Goal: Information Seeking & Learning: Find specific page/section

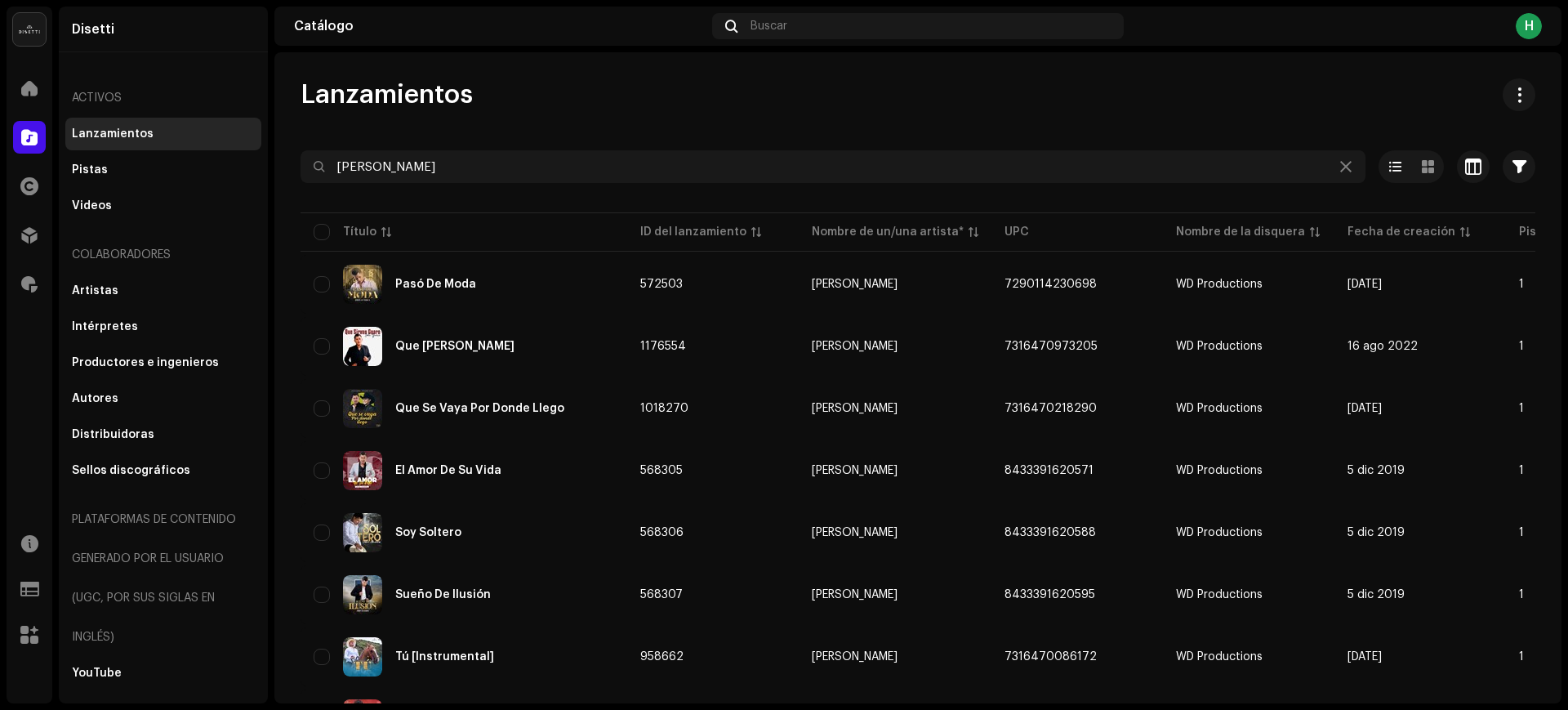
click at [398, 167] on input "[PERSON_NAME]" at bounding box center [833, 167] width 1065 height 33
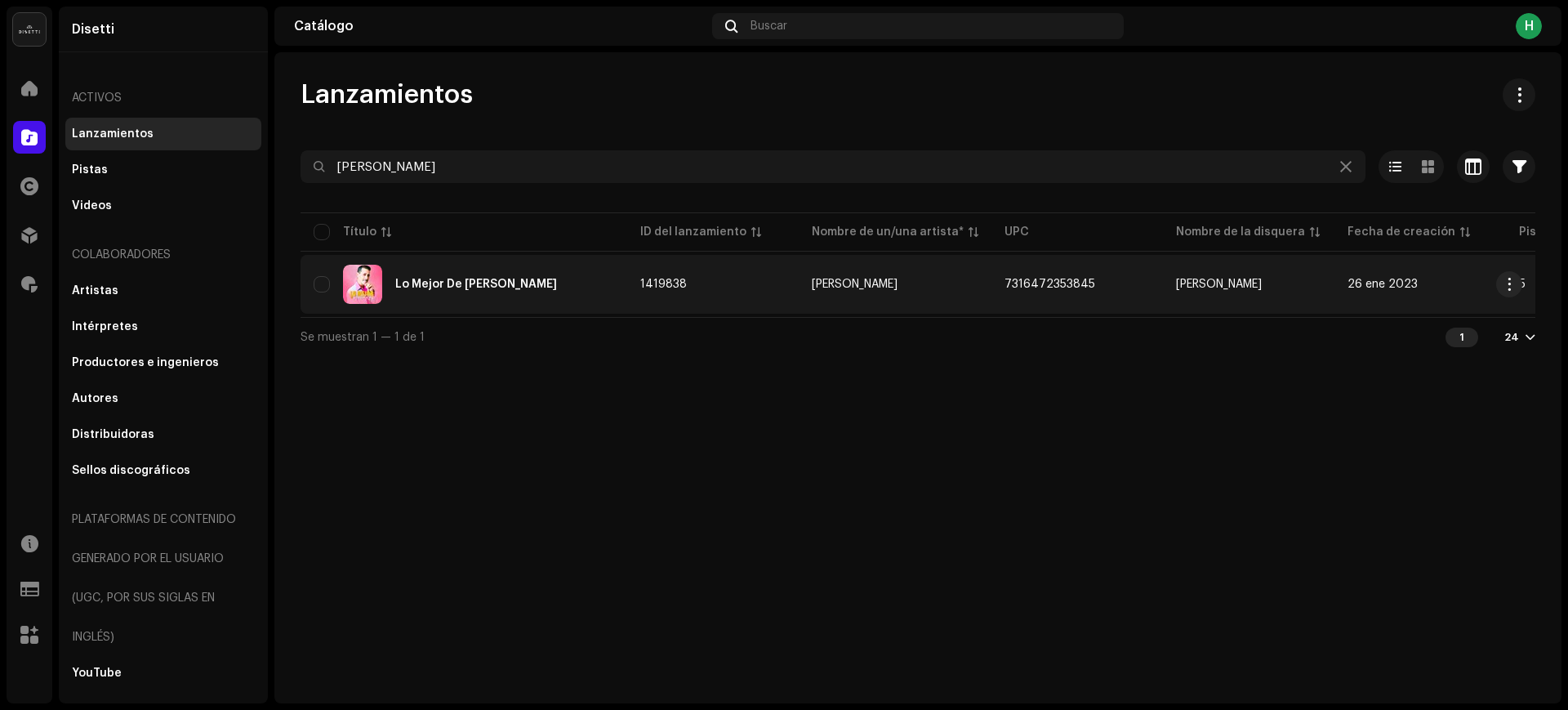
type input "[PERSON_NAME]"
click at [559, 271] on div "Lo Mejor De [PERSON_NAME]" at bounding box center [464, 284] width 300 height 40
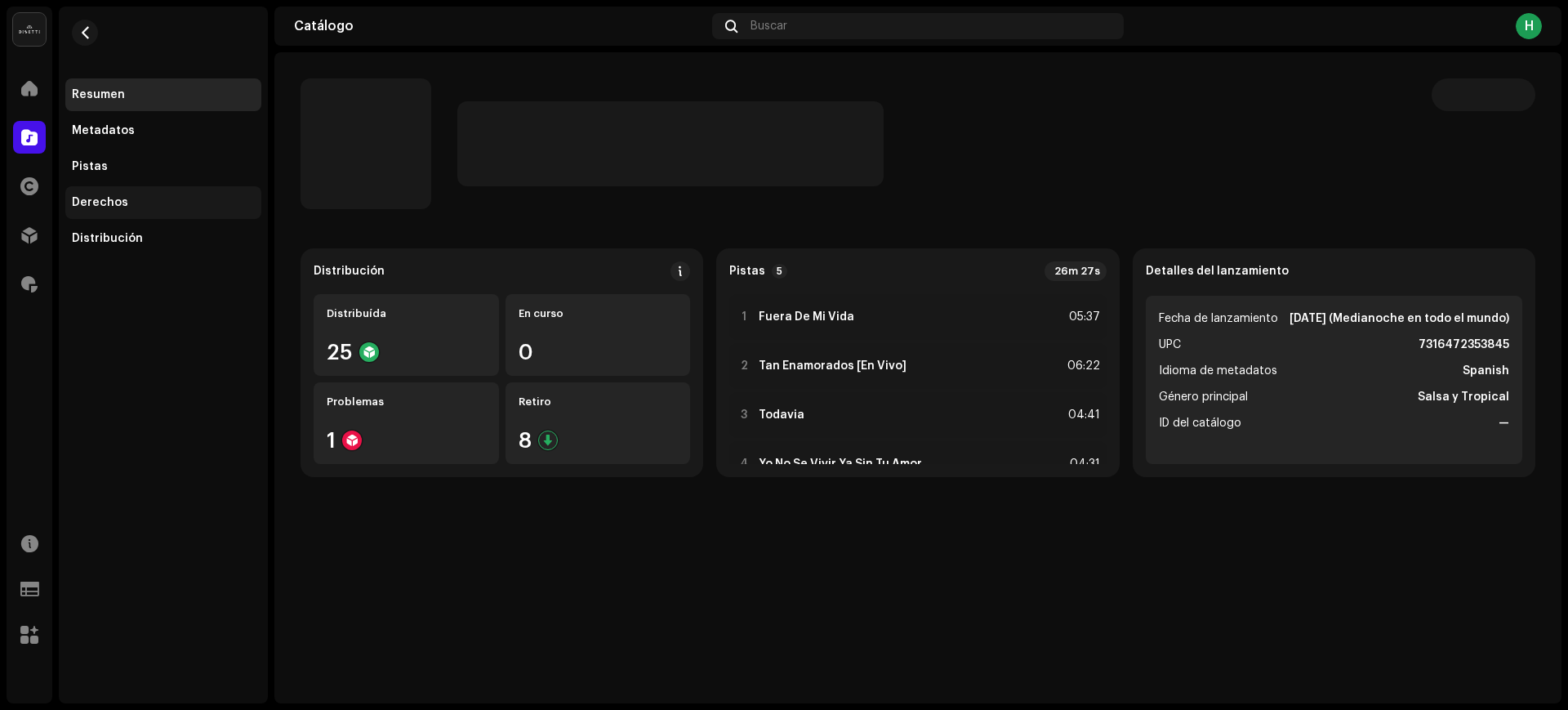
click at [144, 201] on div "Derechos" at bounding box center [162, 203] width 183 height 14
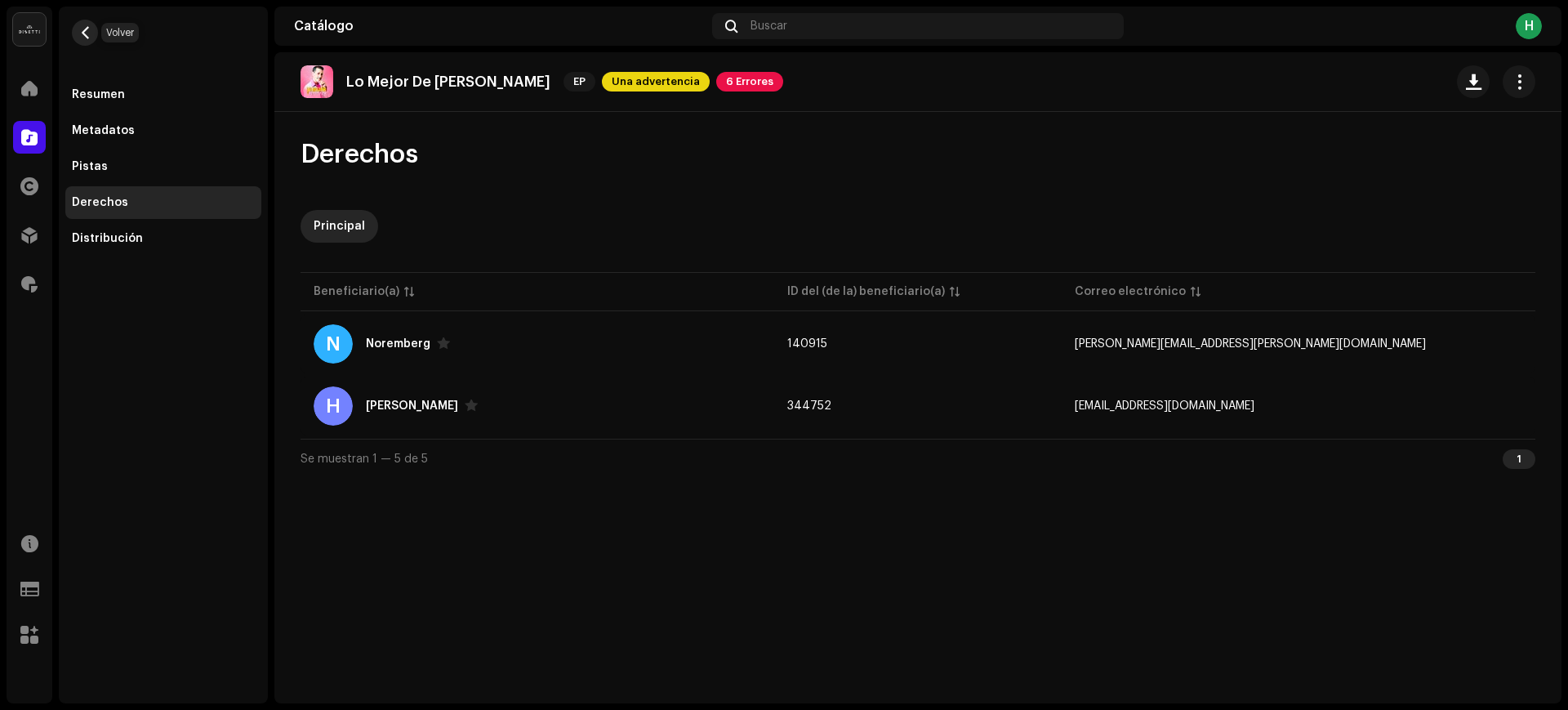
click at [82, 32] on span "button" at bounding box center [85, 33] width 13 height 14
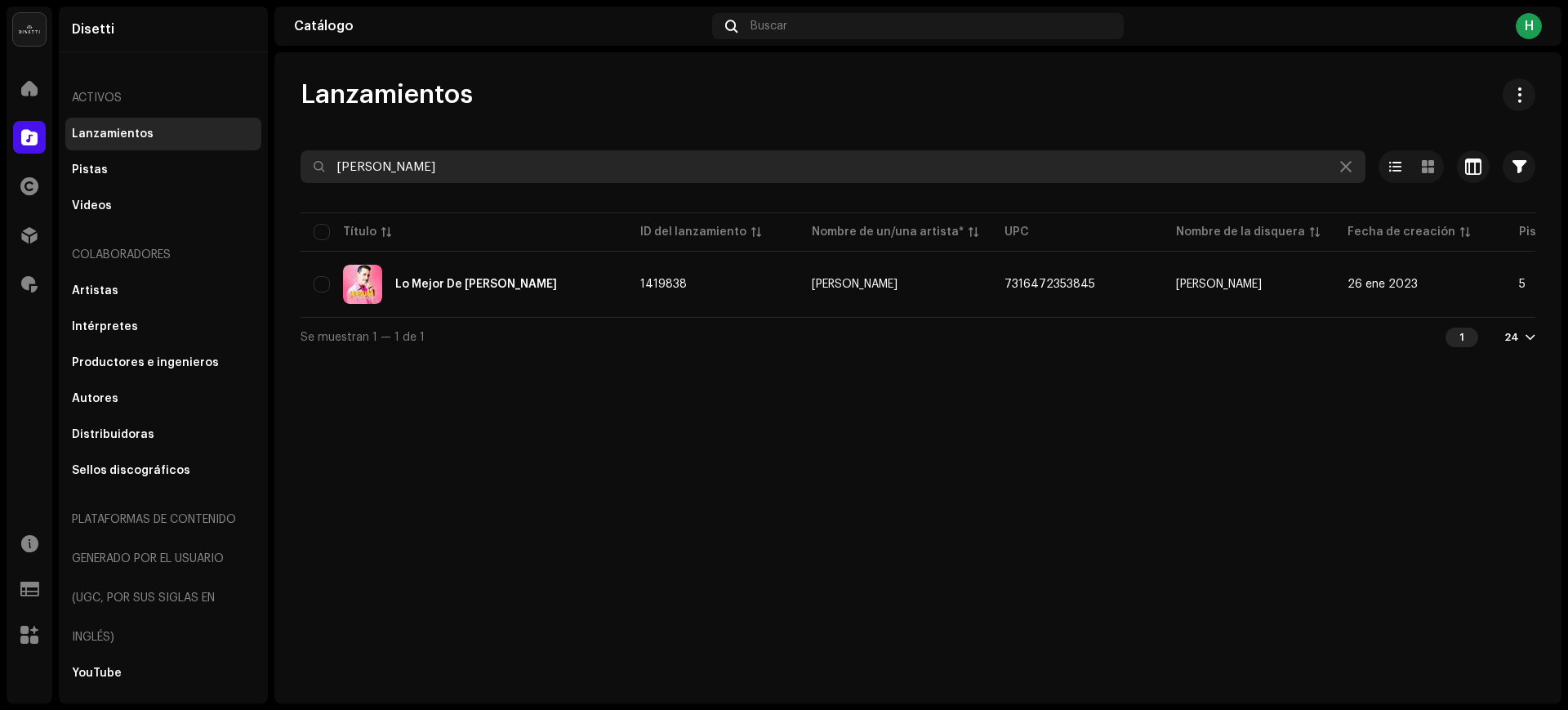
drag, startPoint x: 421, startPoint y: 167, endPoint x: 303, endPoint y: 185, distance: 119.4
click at [303, 185] on re-o-filter-bar "[PERSON_NAME] Seleccionado 0 Opciones Filtros Estado de distribución Nunca se d…" at bounding box center [918, 180] width 1235 height 59
paste input "[PERSON_NAME]"
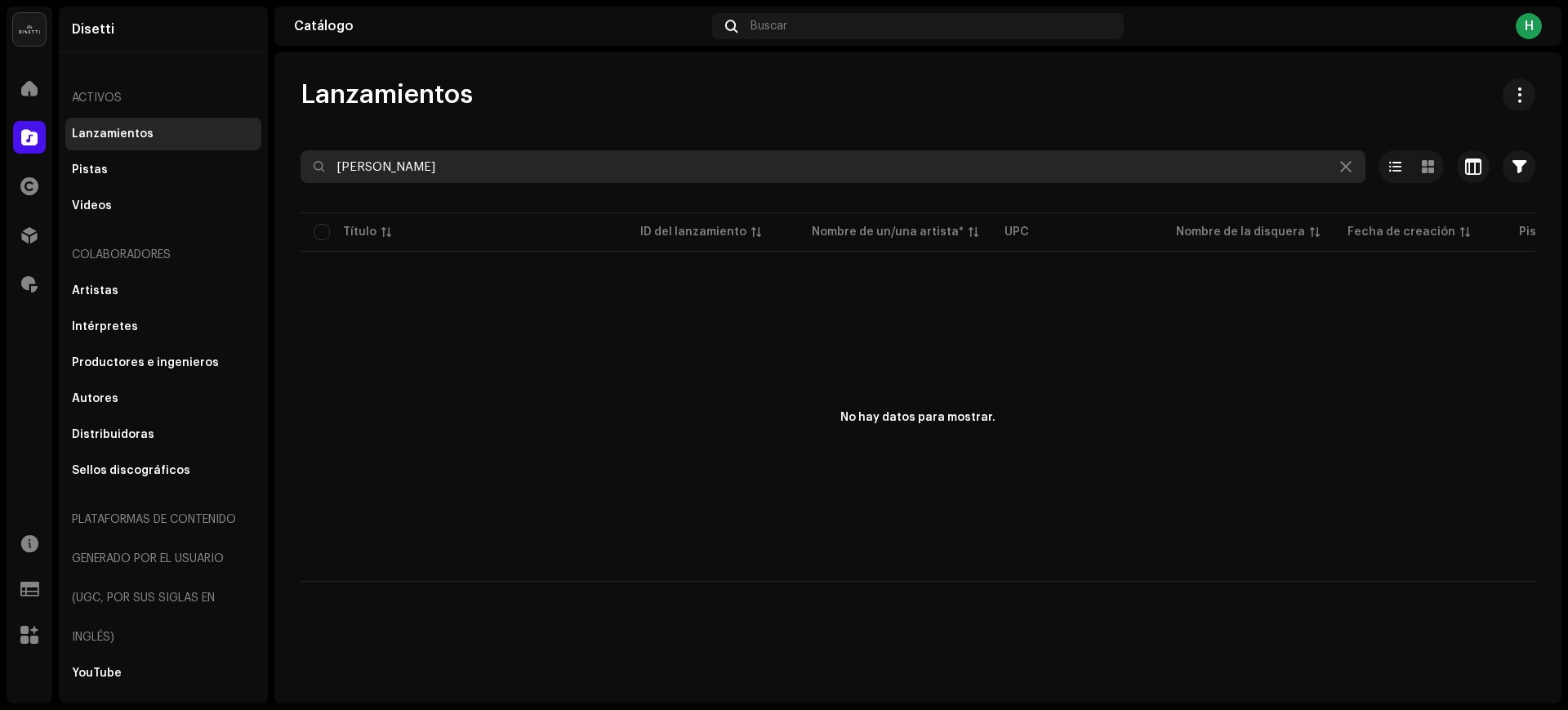
click at [488, 162] on input "[PERSON_NAME]" at bounding box center [833, 167] width 1065 height 33
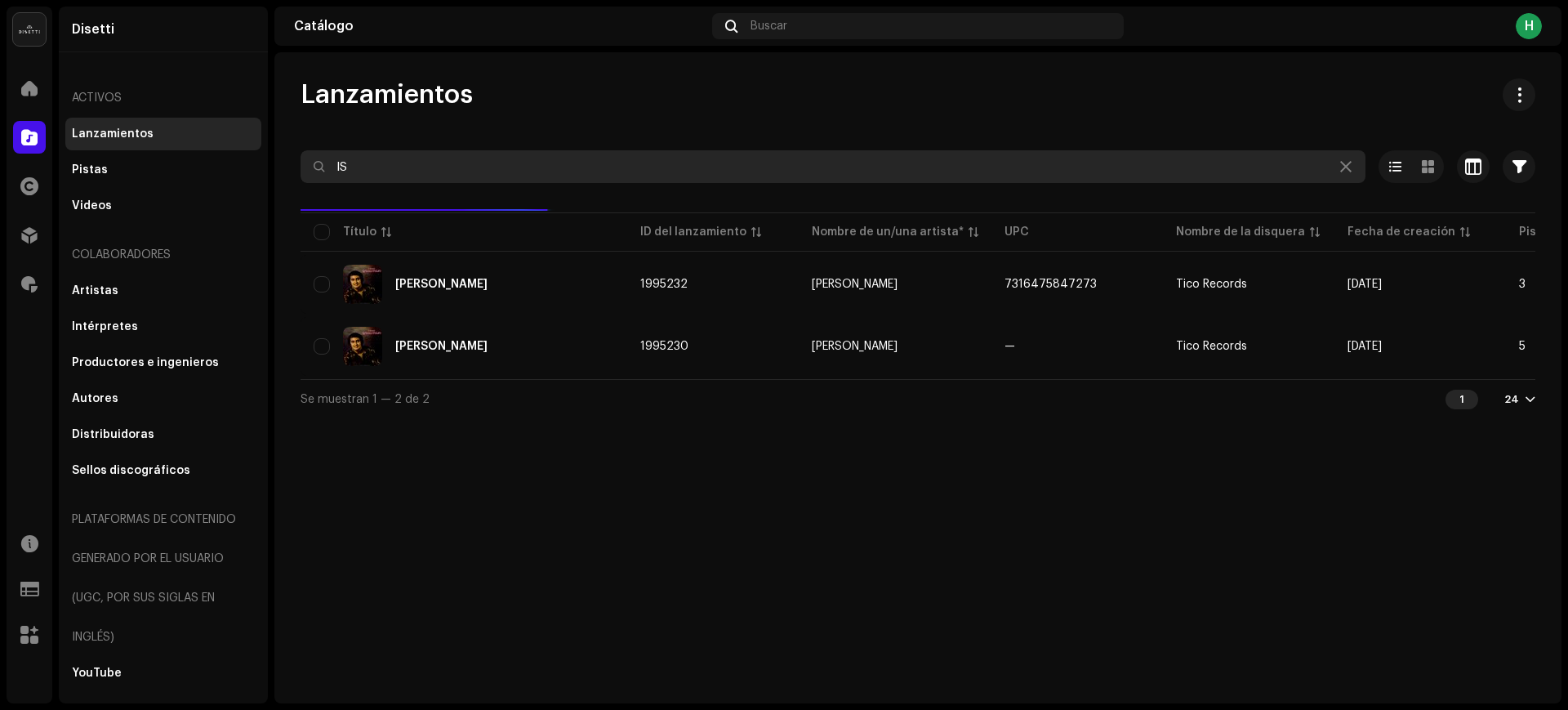
type input "I"
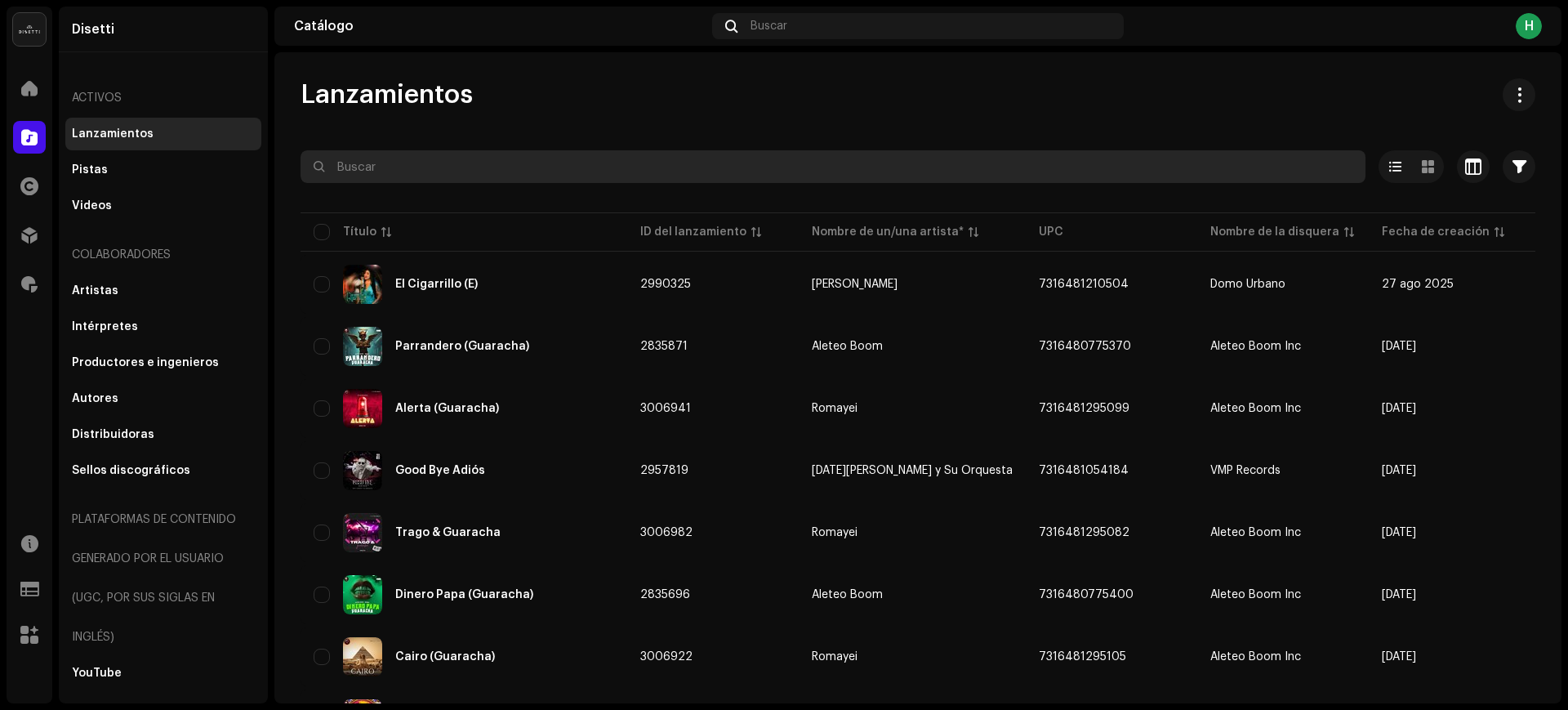
paste input "BORINQUEN GOZANDO"
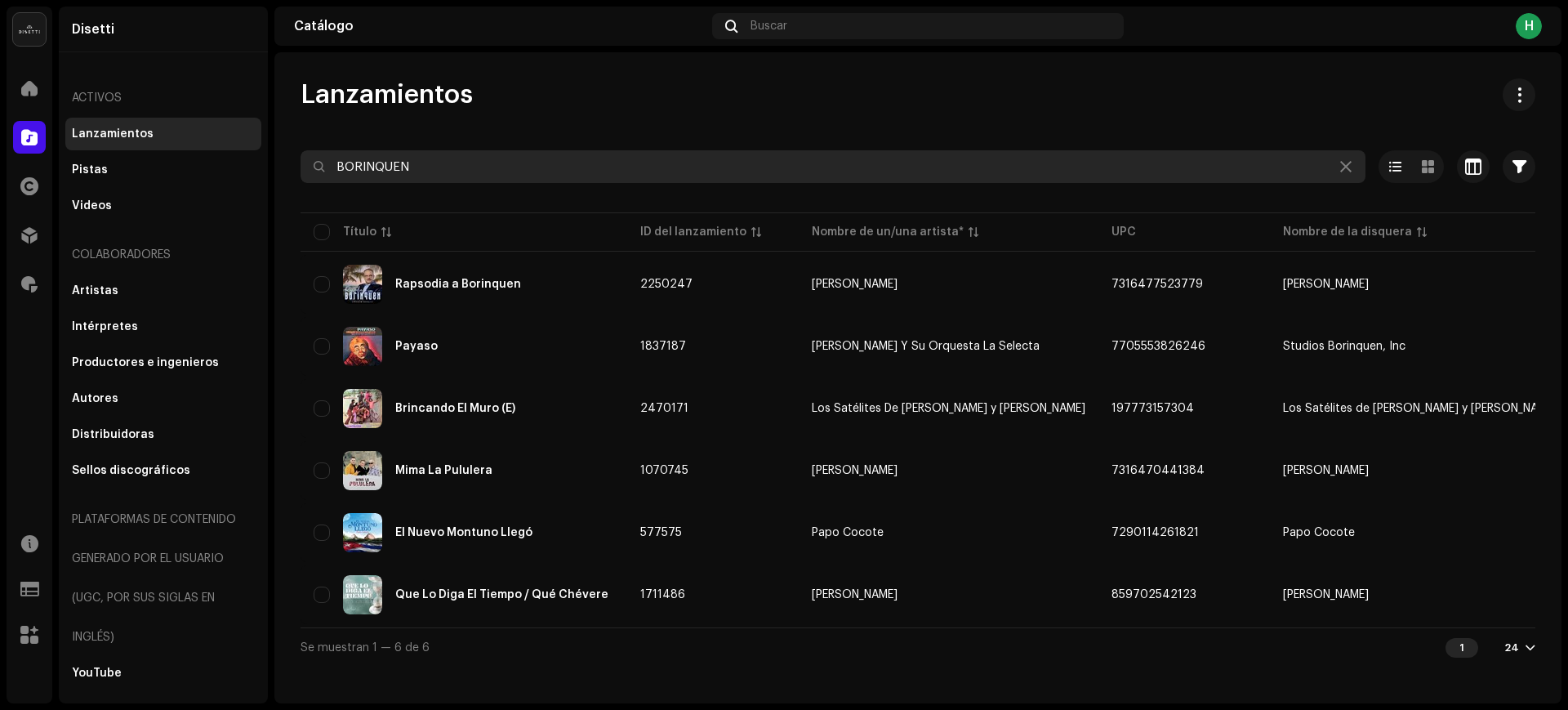
drag, startPoint x: 425, startPoint y: 160, endPoint x: 326, endPoint y: 174, distance: 100.0
click at [326, 174] on input "BORINQUEN" at bounding box center [833, 167] width 1065 height 33
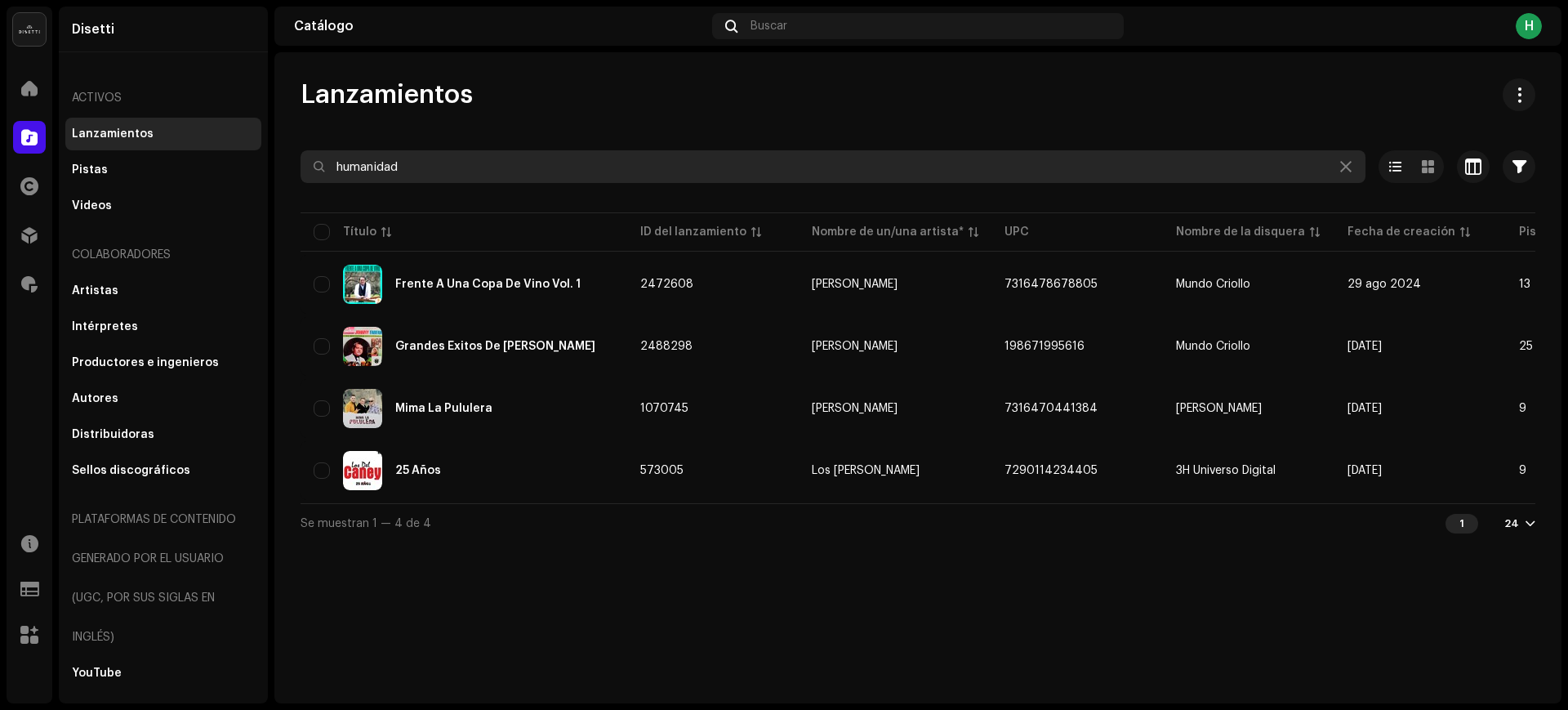
drag, startPoint x: 435, startPoint y: 165, endPoint x: 311, endPoint y: 171, distance: 124.1
click at [311, 171] on input "humanidad" at bounding box center [833, 167] width 1065 height 33
paste input "[PERSON_NAME]"
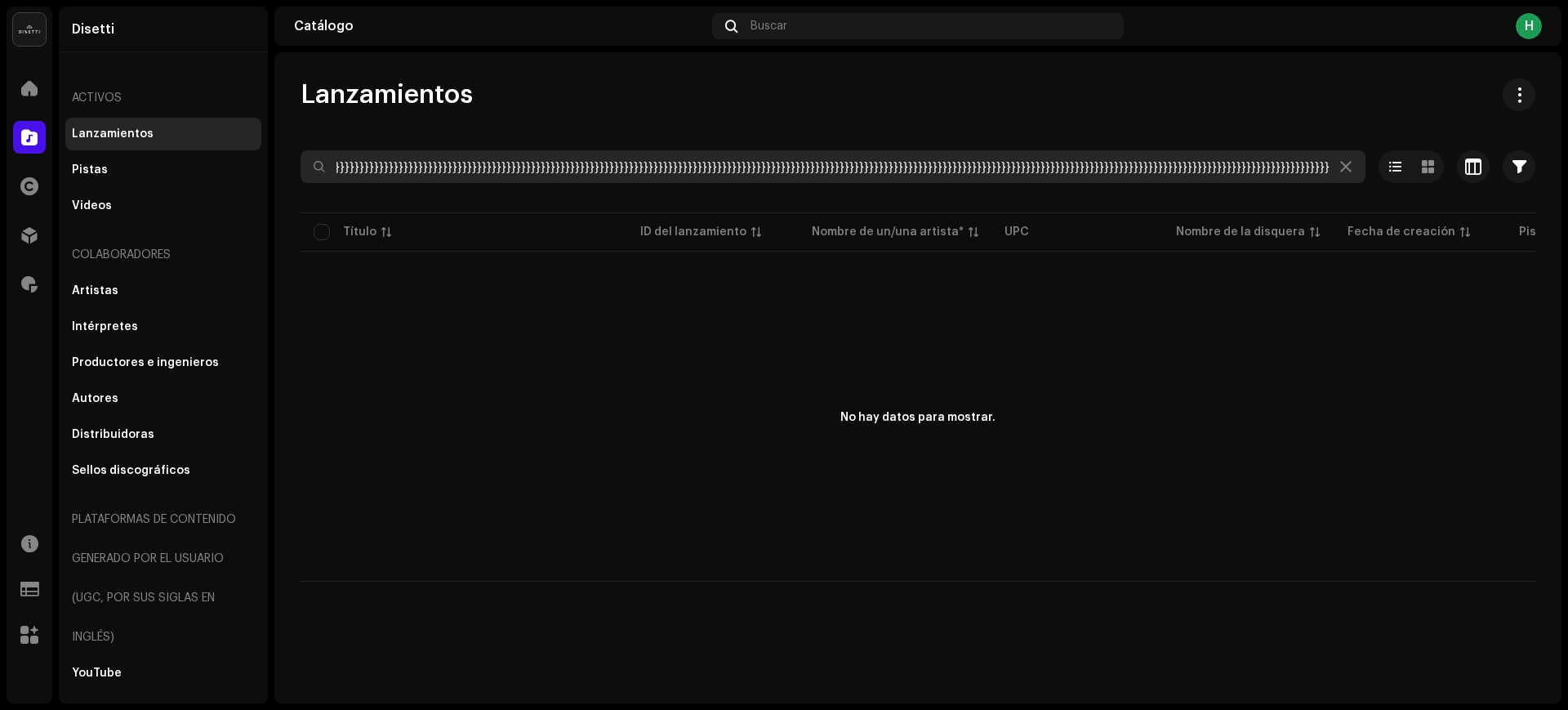
scroll to position [0, 462]
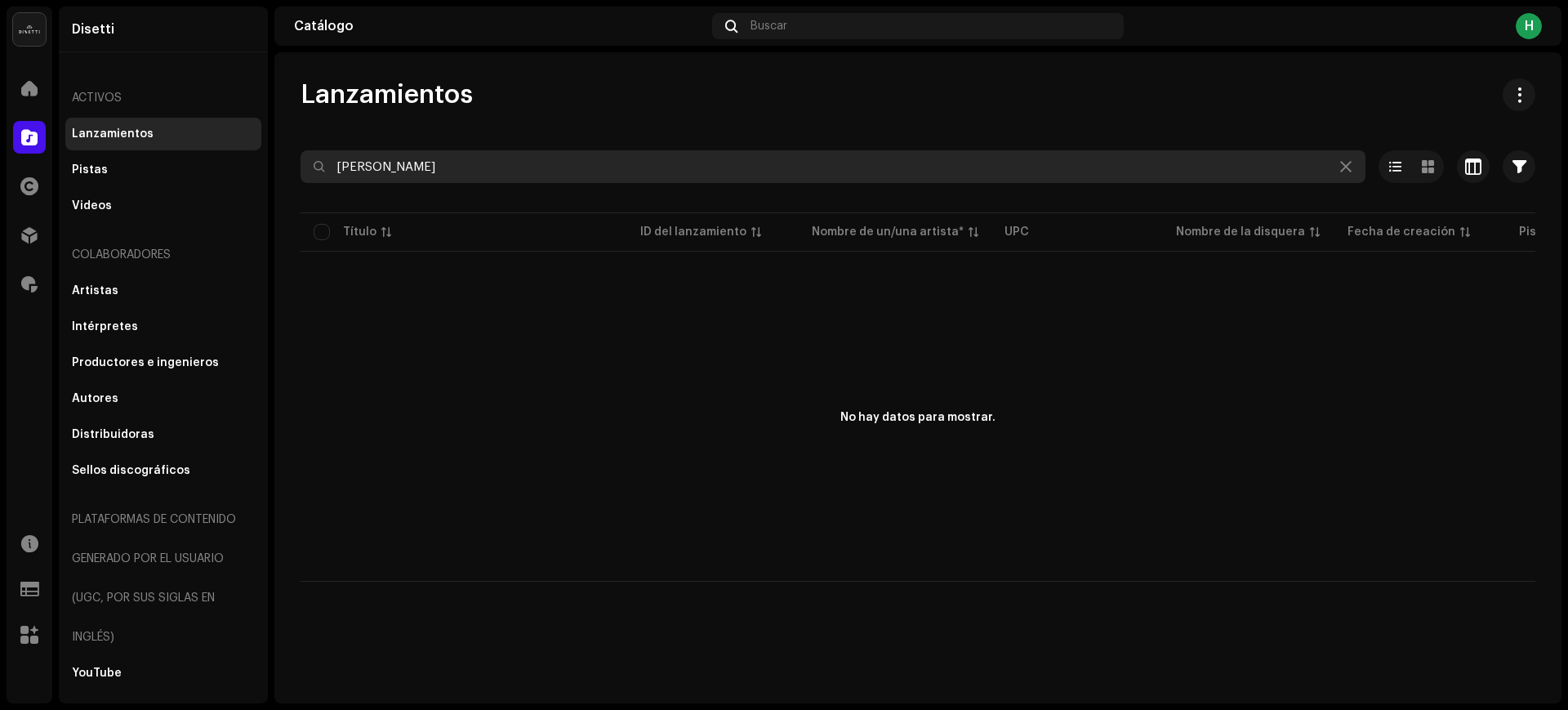
drag, startPoint x: 432, startPoint y: 161, endPoint x: 299, endPoint y: 177, distance: 134.0
click at [299, 177] on div "Lanzamientos [PERSON_NAME] Seleccionado 0 Deseleccionar todo 0 Opciones Filtros…" at bounding box center [918, 329] width 1287 height 503
paste input "[PERSON_NAME]"
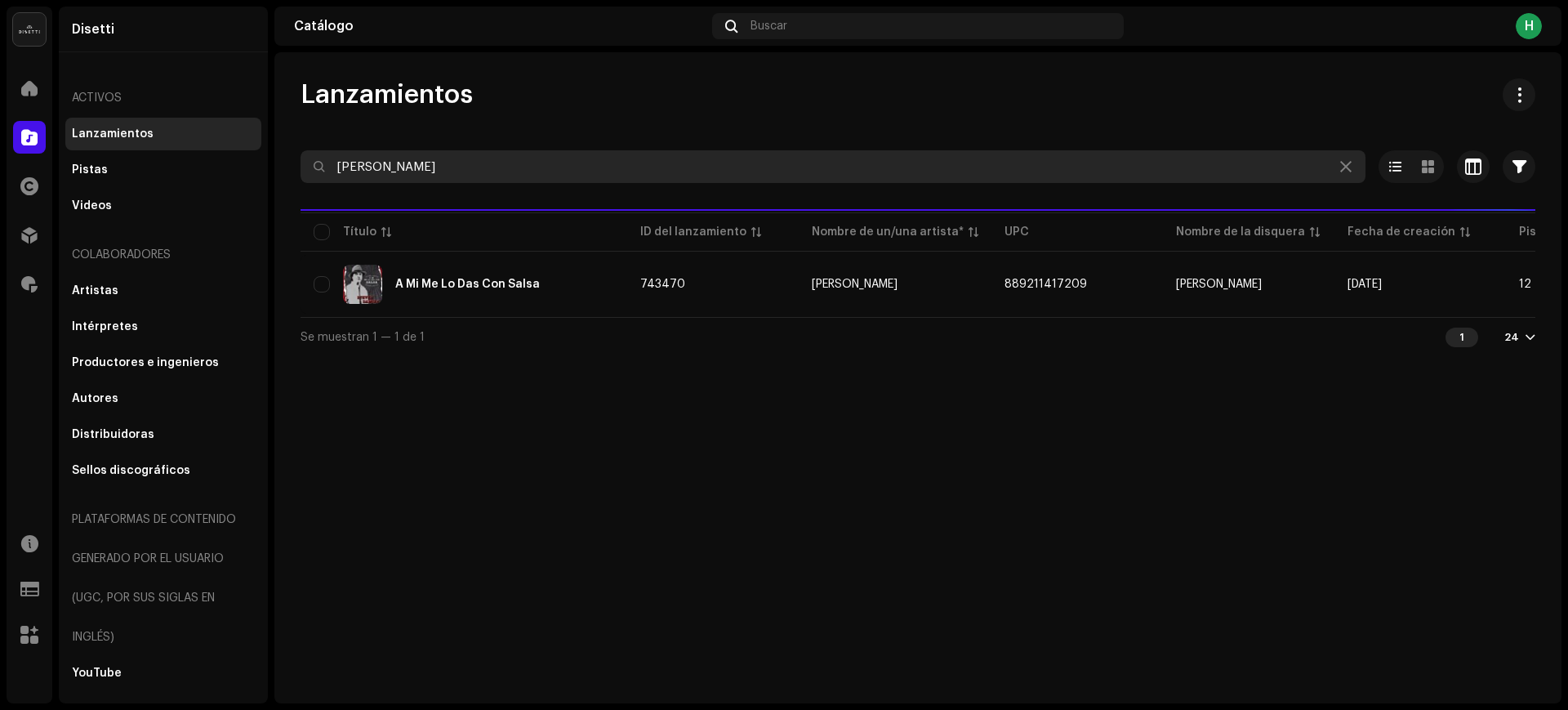
type input "[PERSON_NAME]"
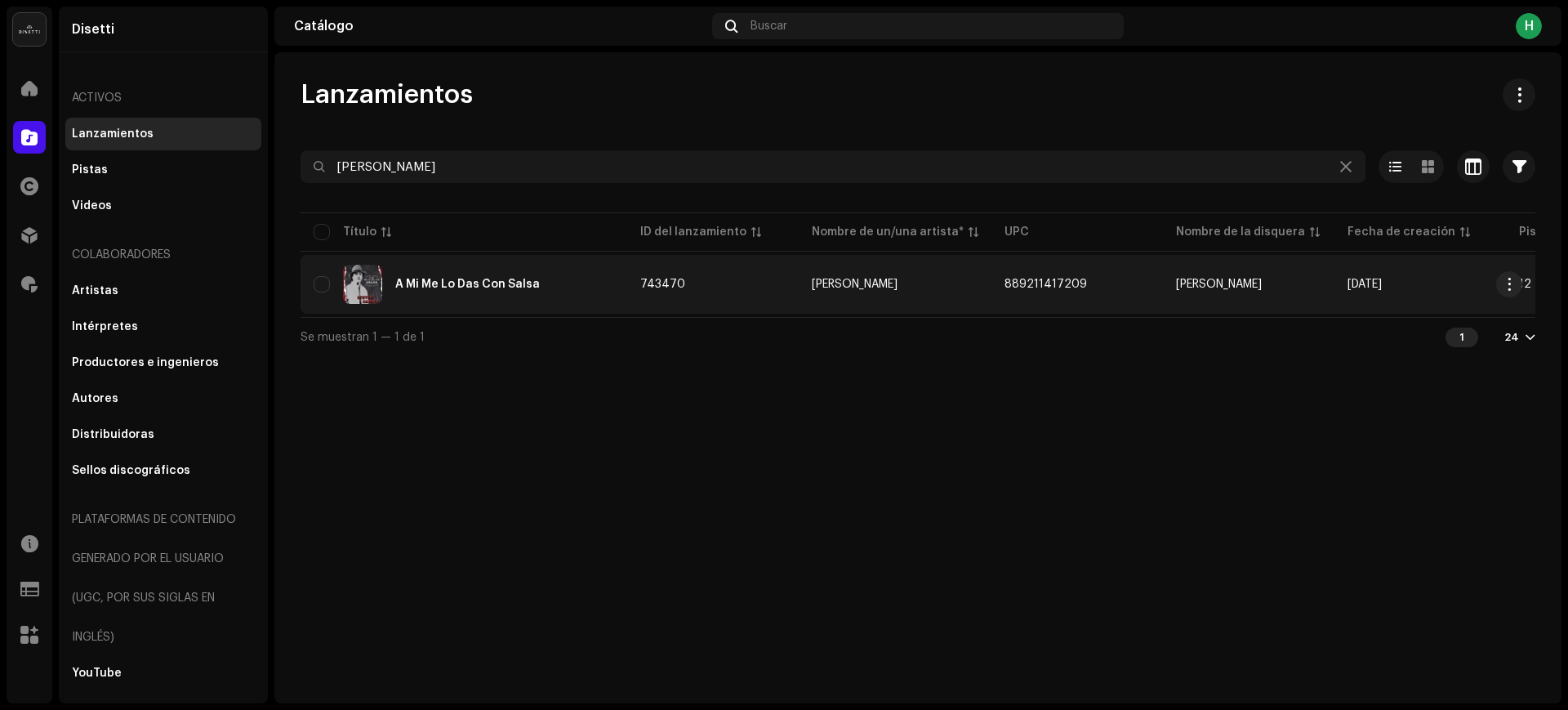
click at [589, 276] on div "A Mi Me Lo Das Con Salsa" at bounding box center [464, 284] width 300 height 40
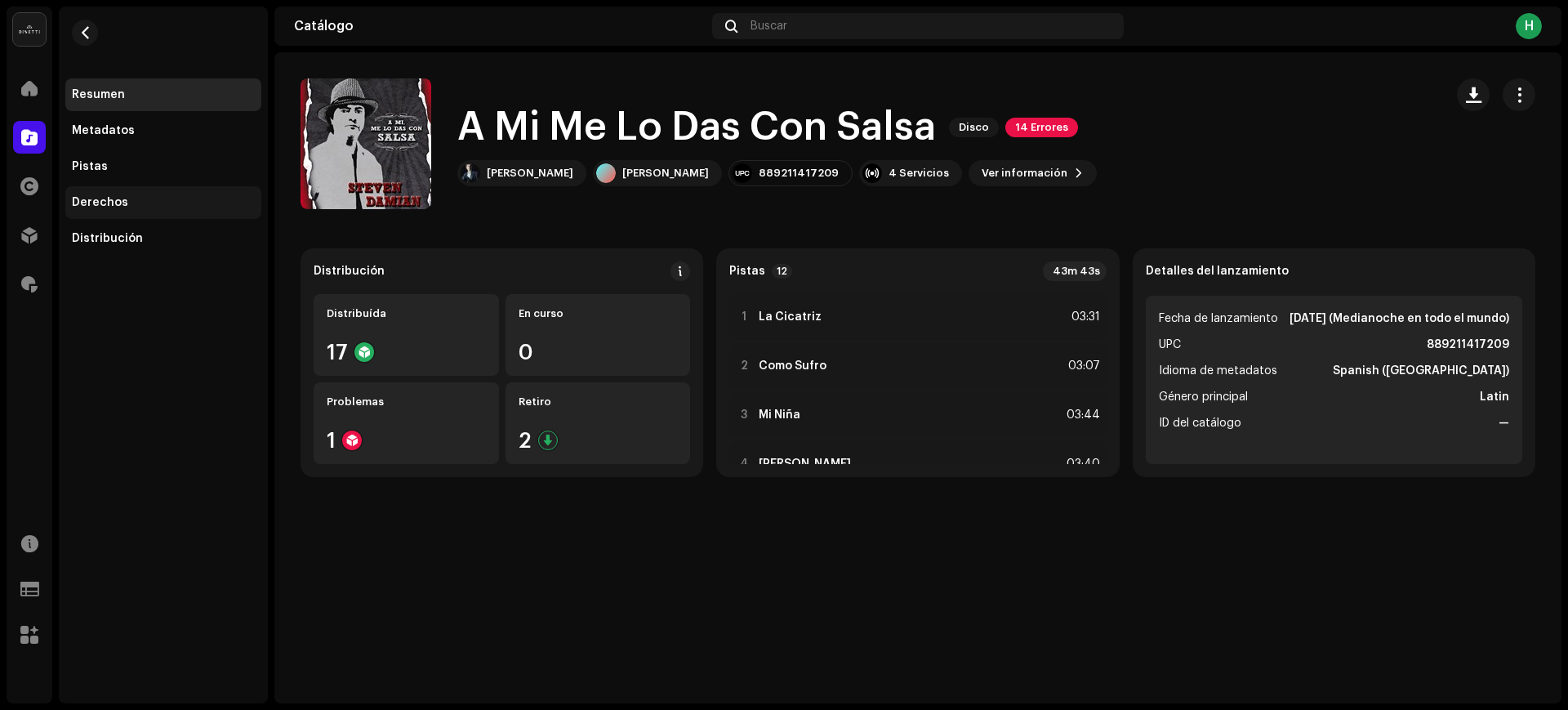
click at [157, 196] on div "Derechos" at bounding box center [162, 203] width 183 height 14
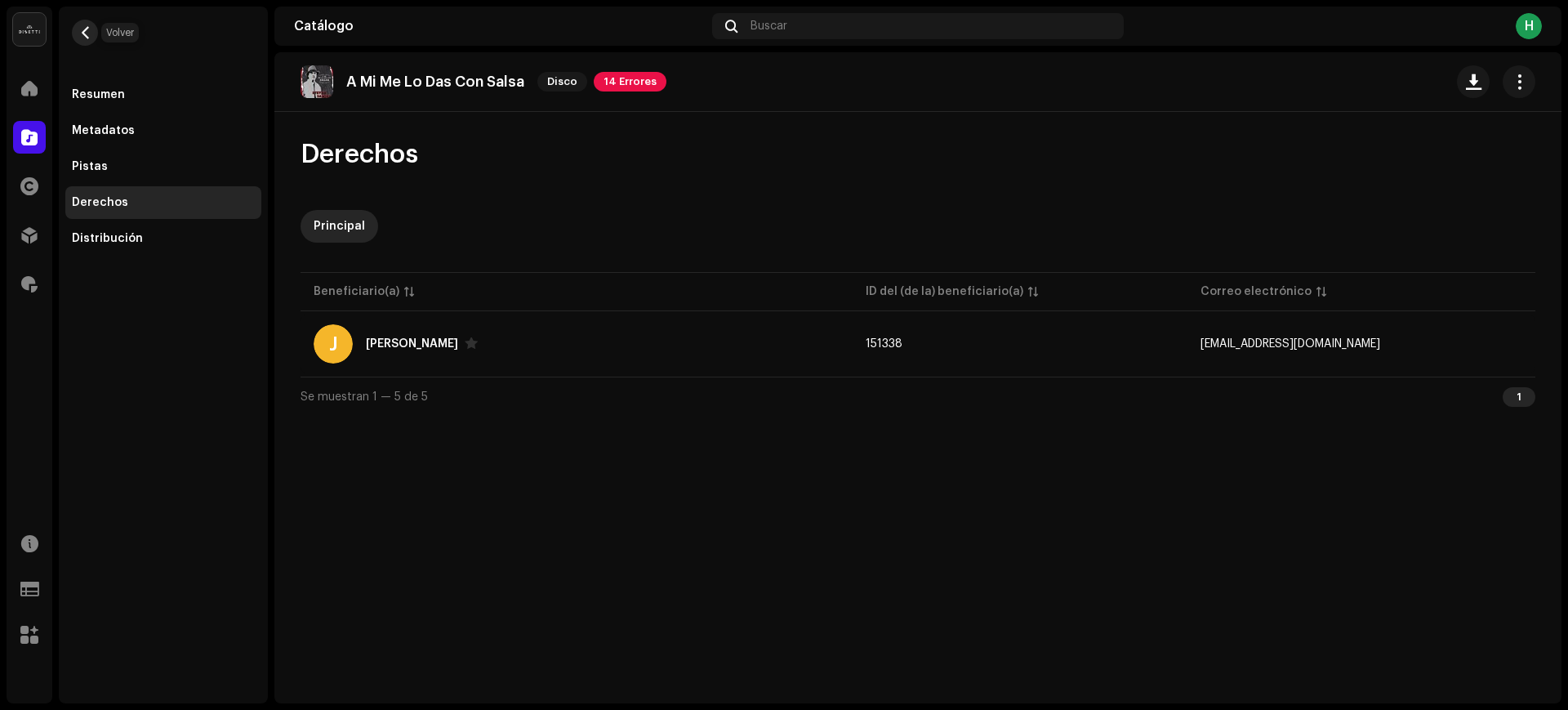
click at [85, 29] on span "button" at bounding box center [85, 33] width 13 height 14
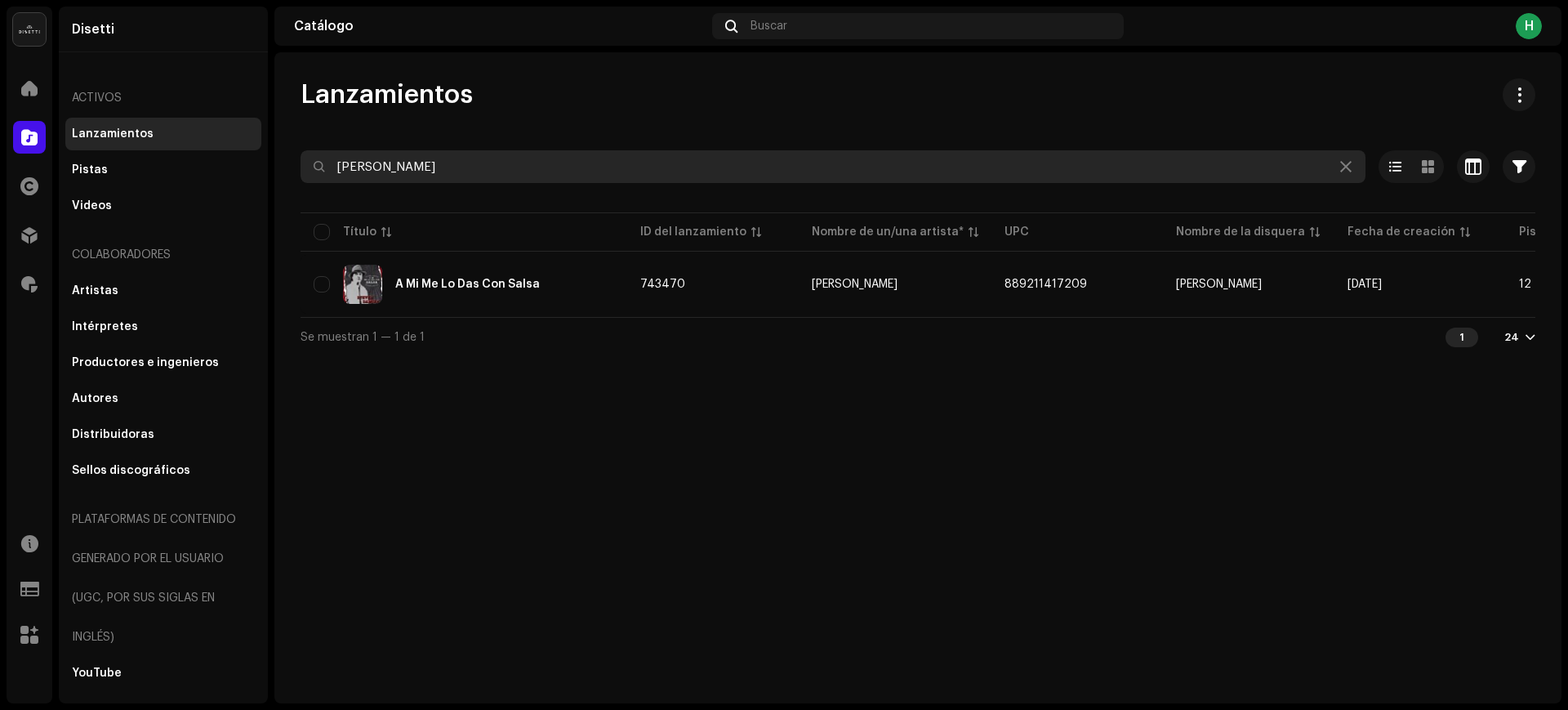
drag, startPoint x: 445, startPoint y: 162, endPoint x: 327, endPoint y: 175, distance: 118.7
click at [327, 175] on input "[PERSON_NAME]" at bounding box center [833, 167] width 1065 height 33
paste input "[PERSON_NAME]"
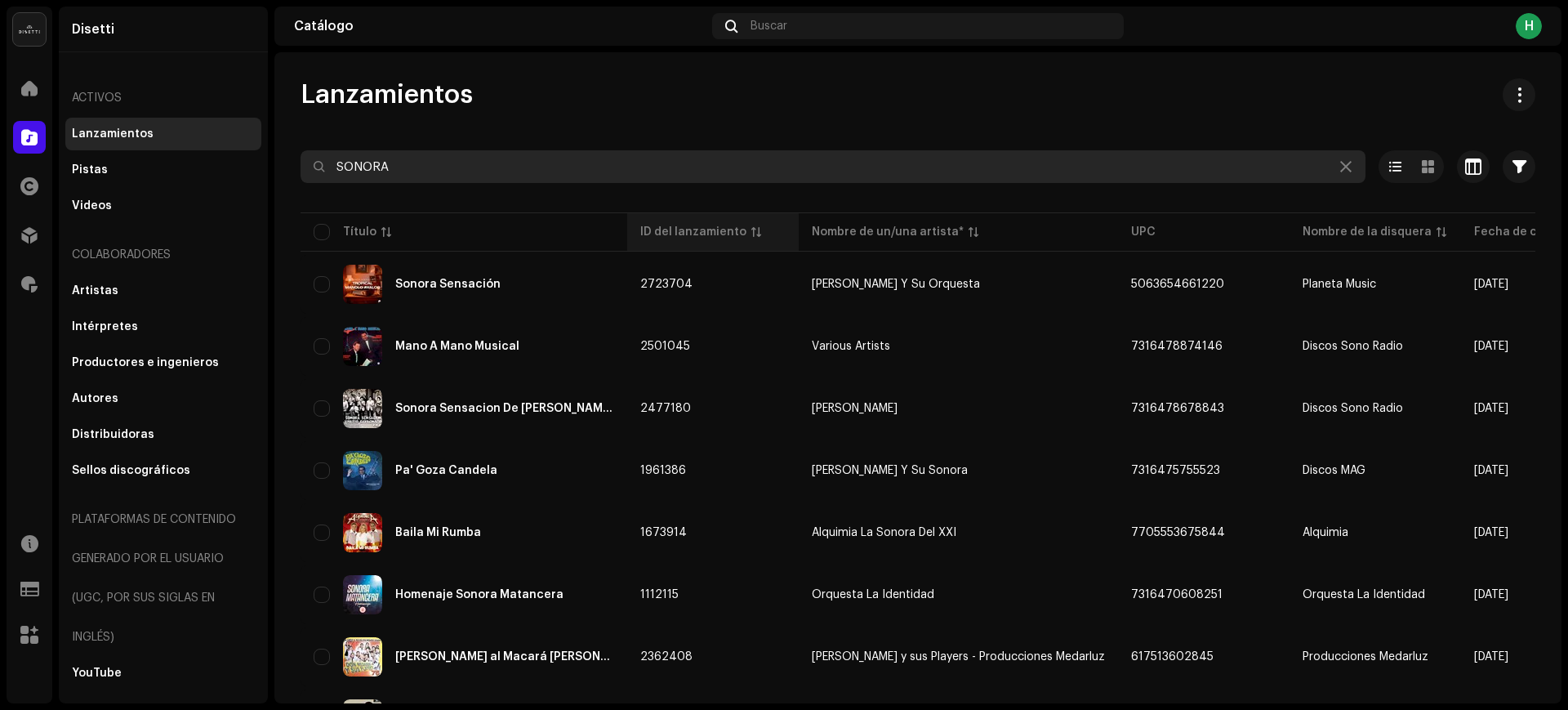
scroll to position [102, 0]
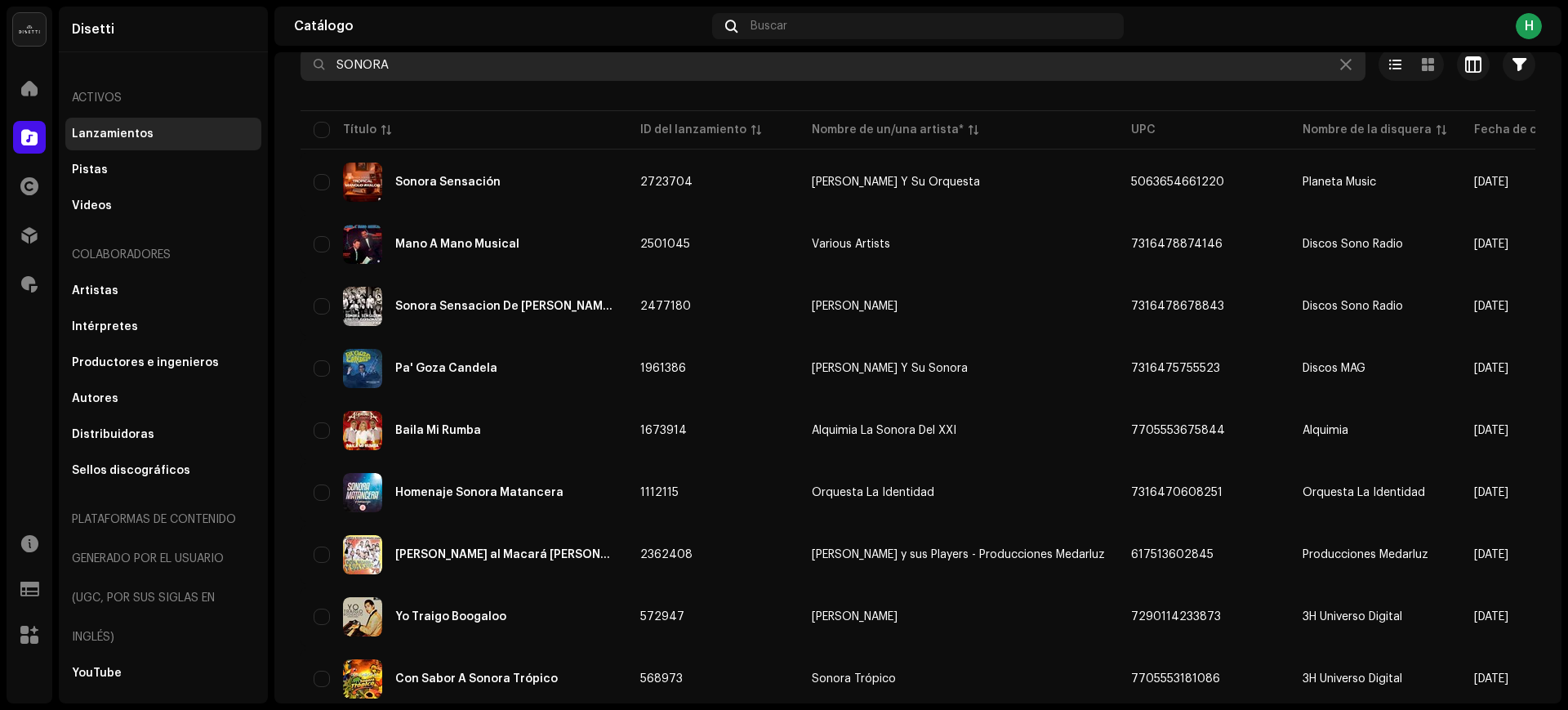
click at [406, 61] on input "SONORA" at bounding box center [833, 65] width 1065 height 33
type input "S"
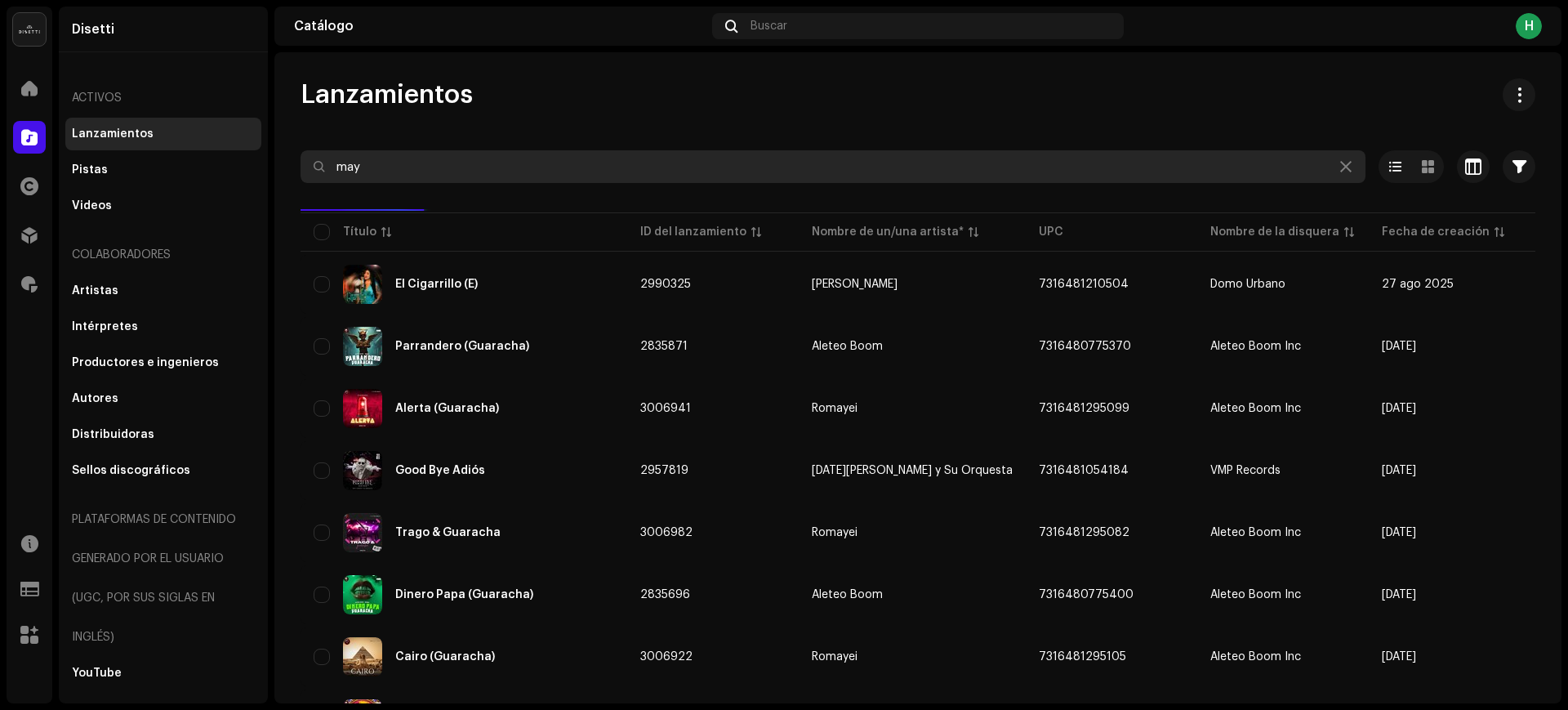
type input "mayi"
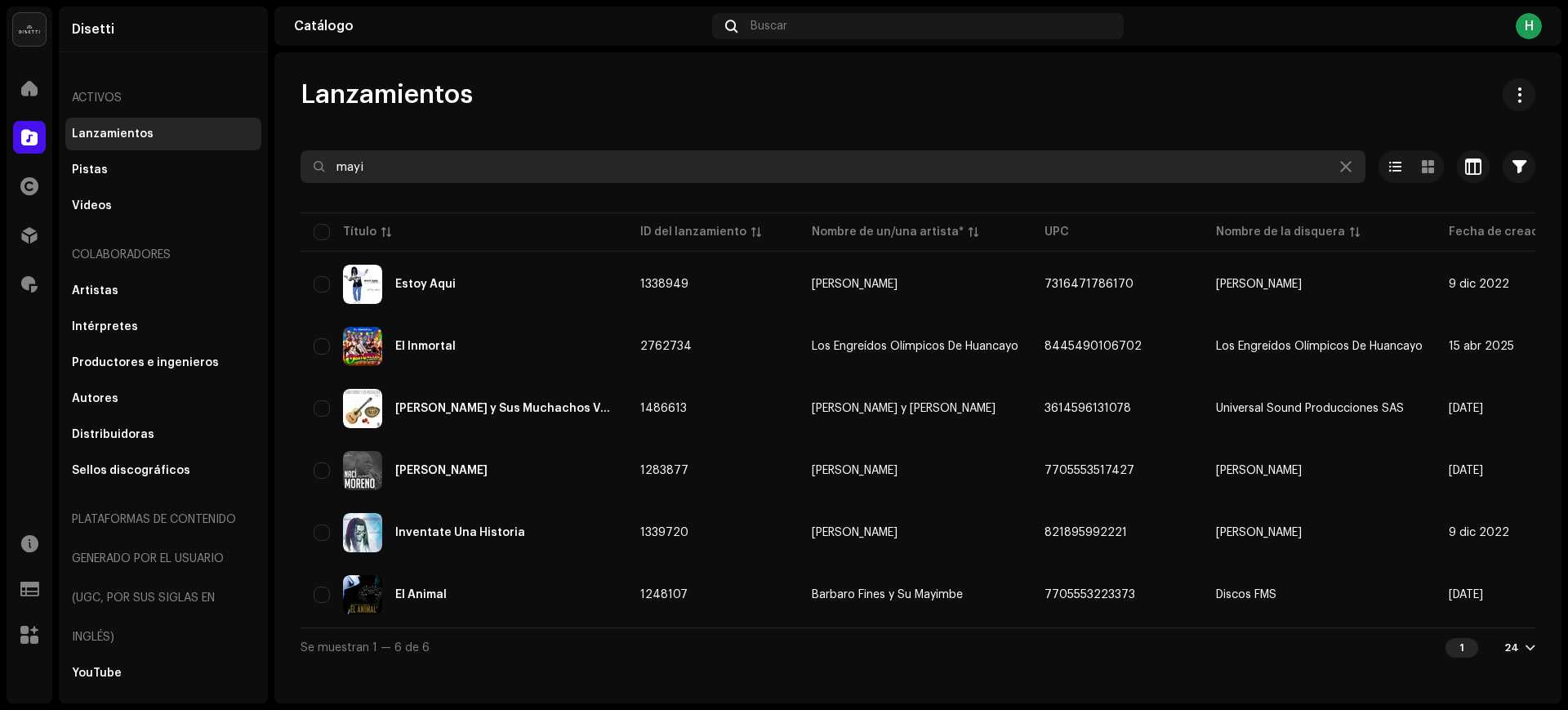
drag, startPoint x: 377, startPoint y: 168, endPoint x: 325, endPoint y: 177, distance: 52.8
click at [325, 177] on input "mayi" at bounding box center [833, 167] width 1065 height 33
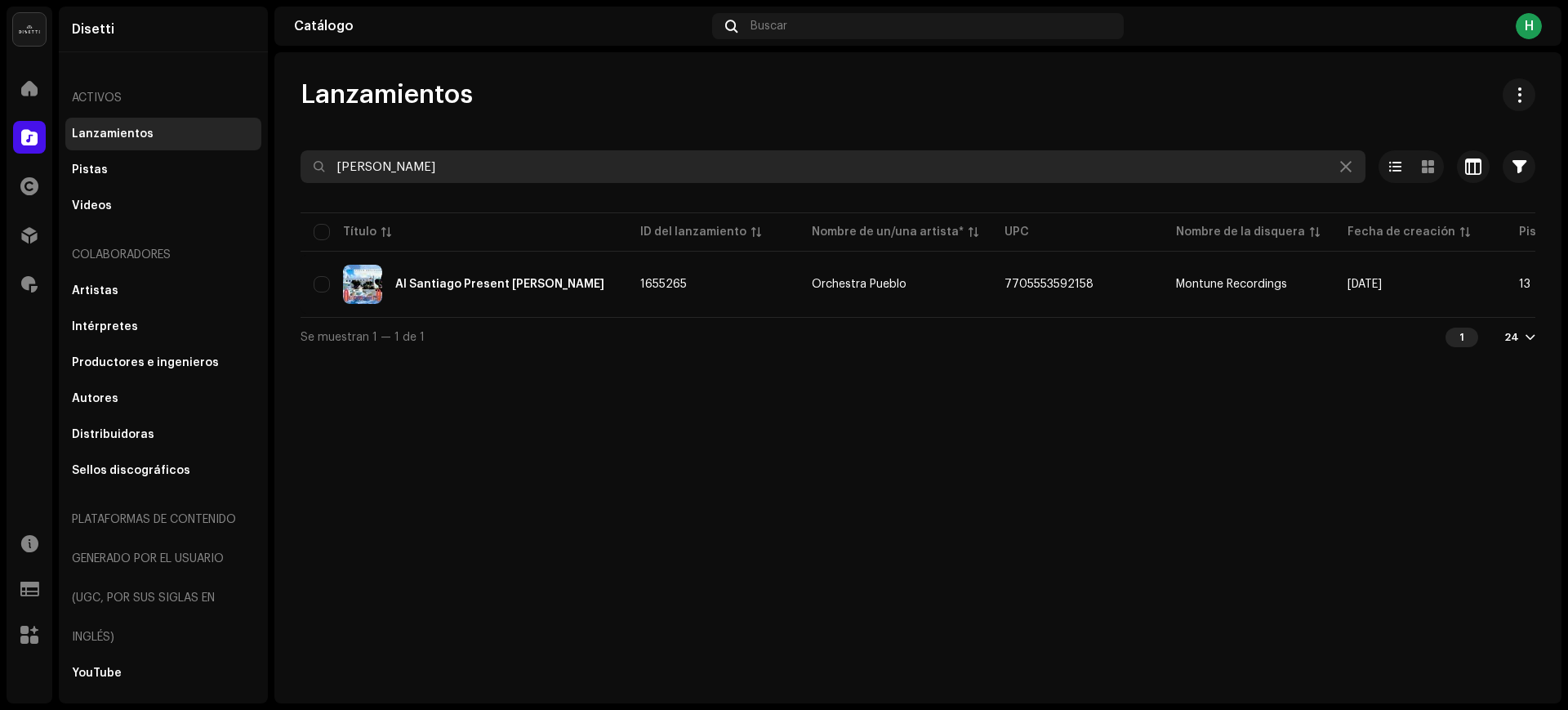
drag, startPoint x: 425, startPoint y: 158, endPoint x: 301, endPoint y: 167, distance: 124.3
click at [301, 167] on input "[PERSON_NAME]" at bounding box center [833, 167] width 1065 height 33
paste input "EL BUENO Y EL MALO"
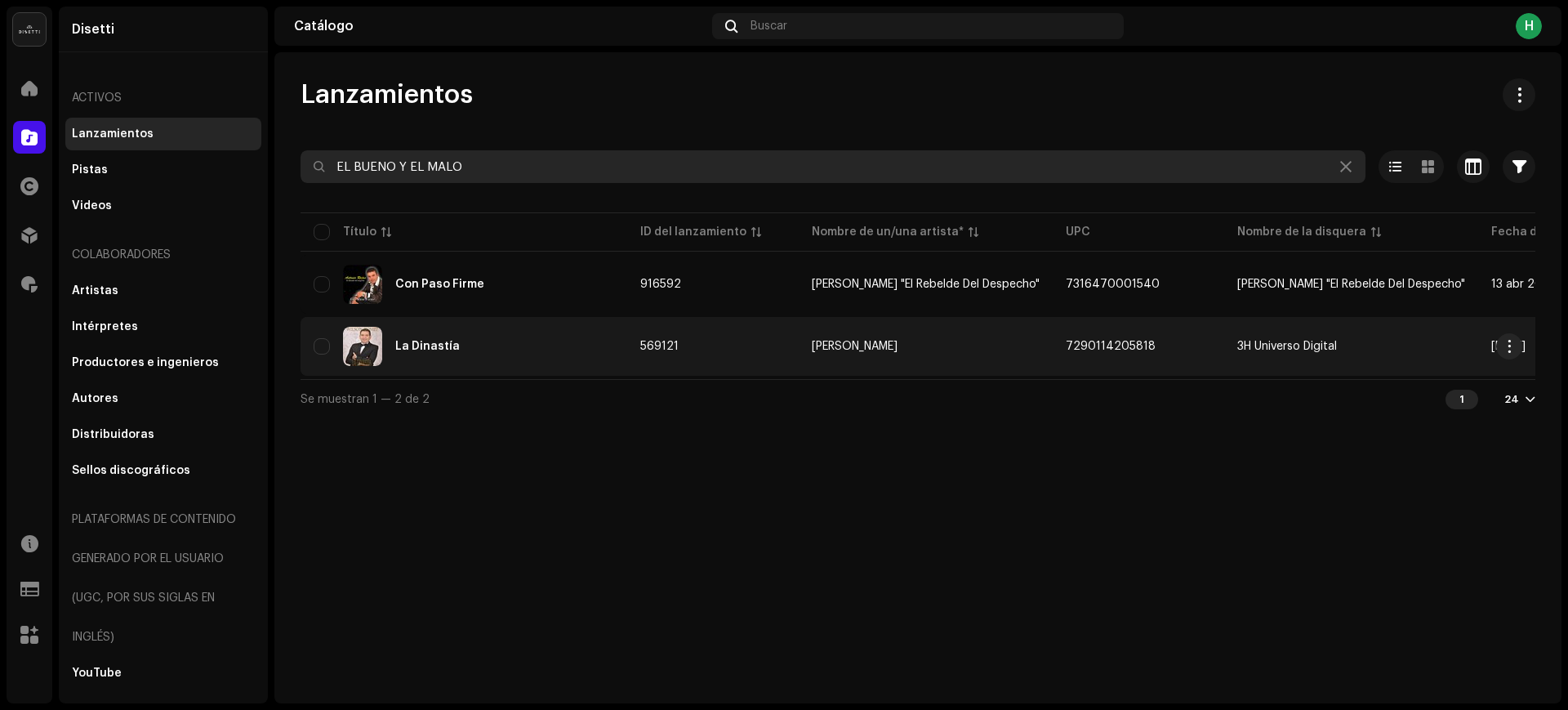
type input "EL BUENO Y EL MALO"
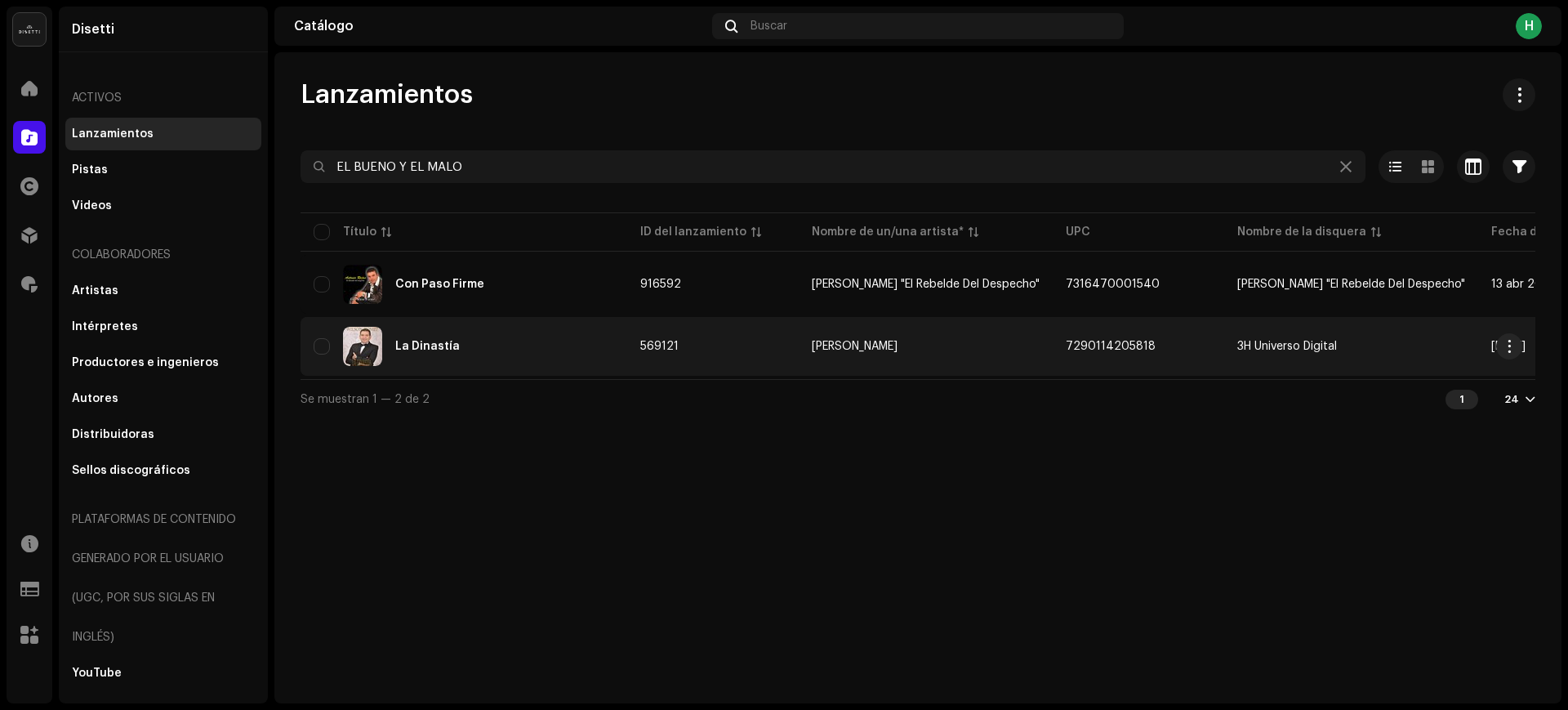
click at [534, 342] on div "La Dinastía" at bounding box center [464, 346] width 300 height 40
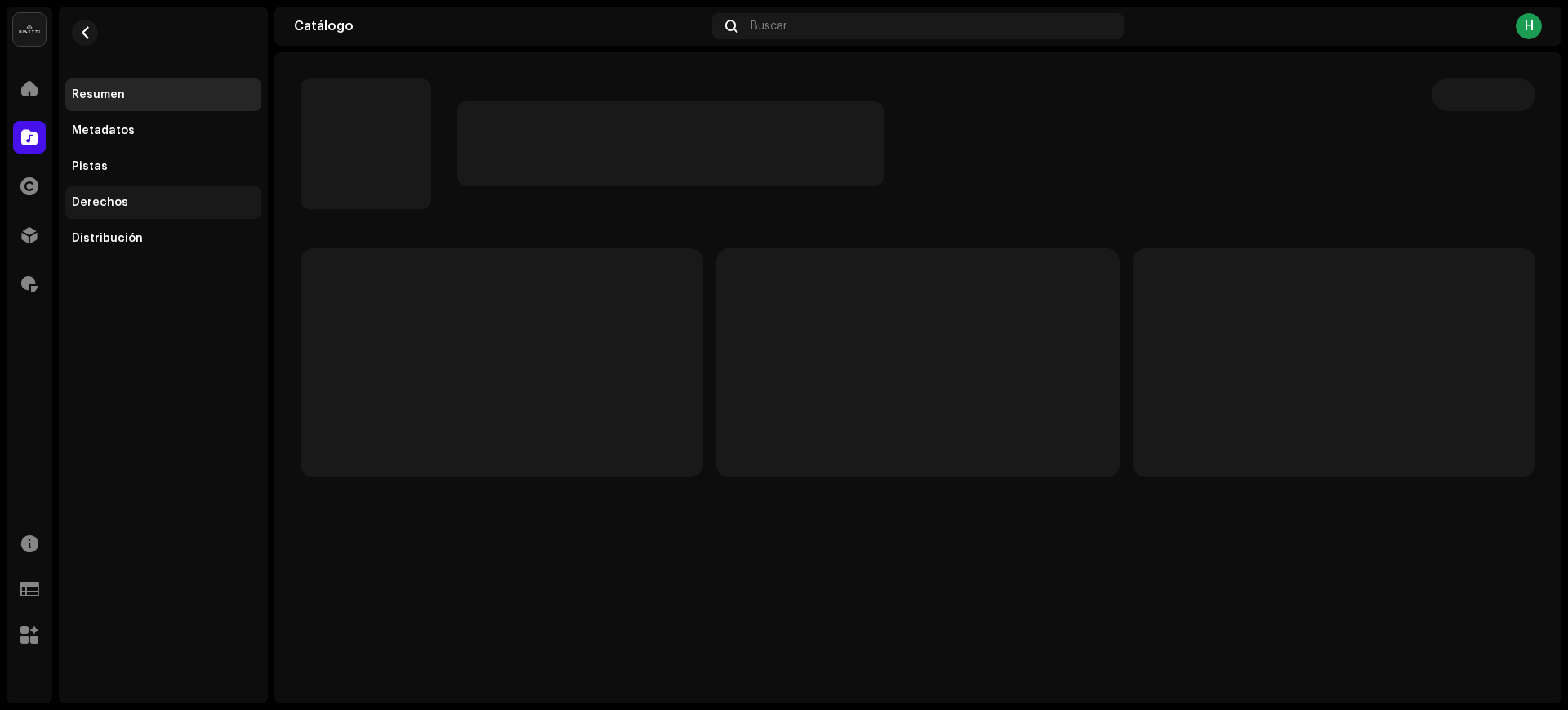
click at [156, 199] on div "Derechos" at bounding box center [162, 203] width 183 height 14
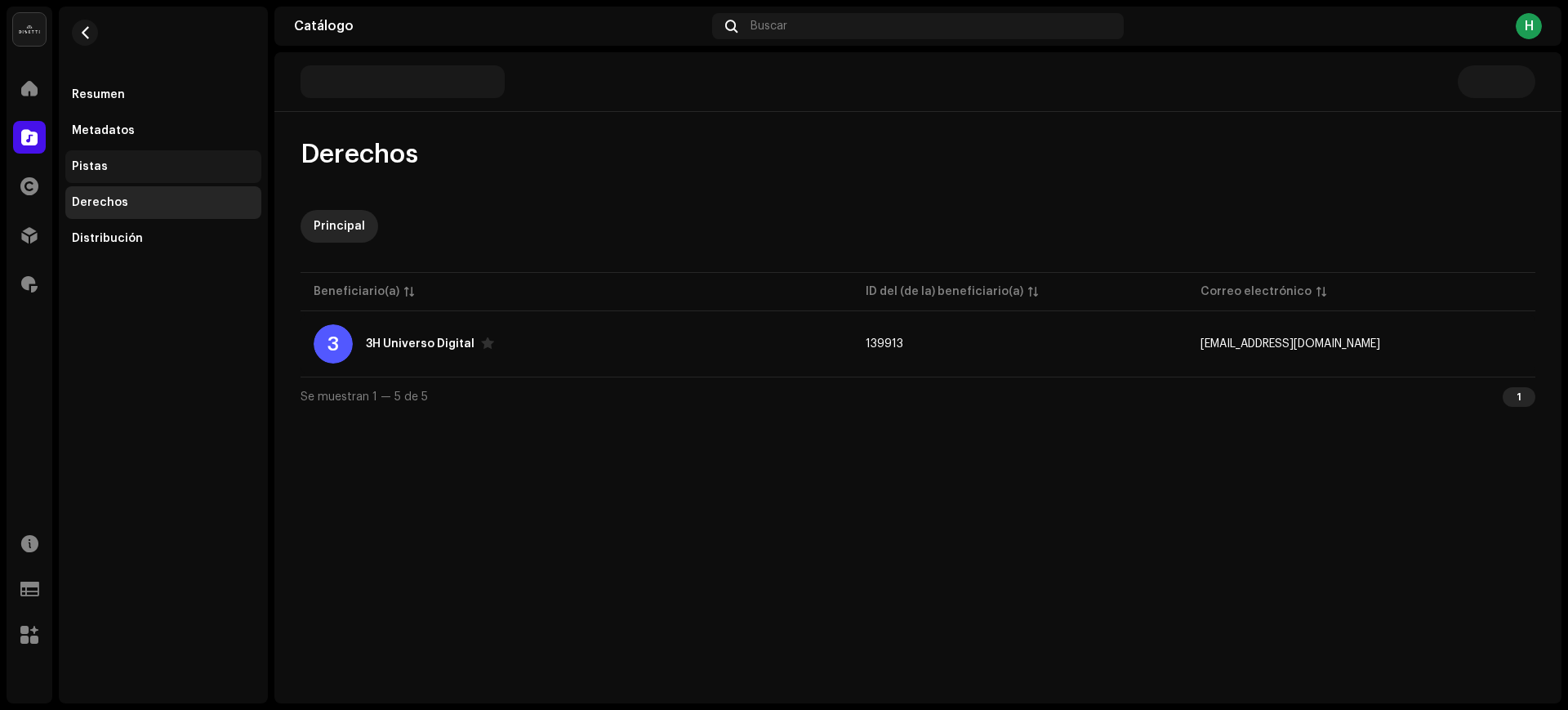
click at [151, 172] on div "Pistas" at bounding box center [162, 167] width 183 height 14
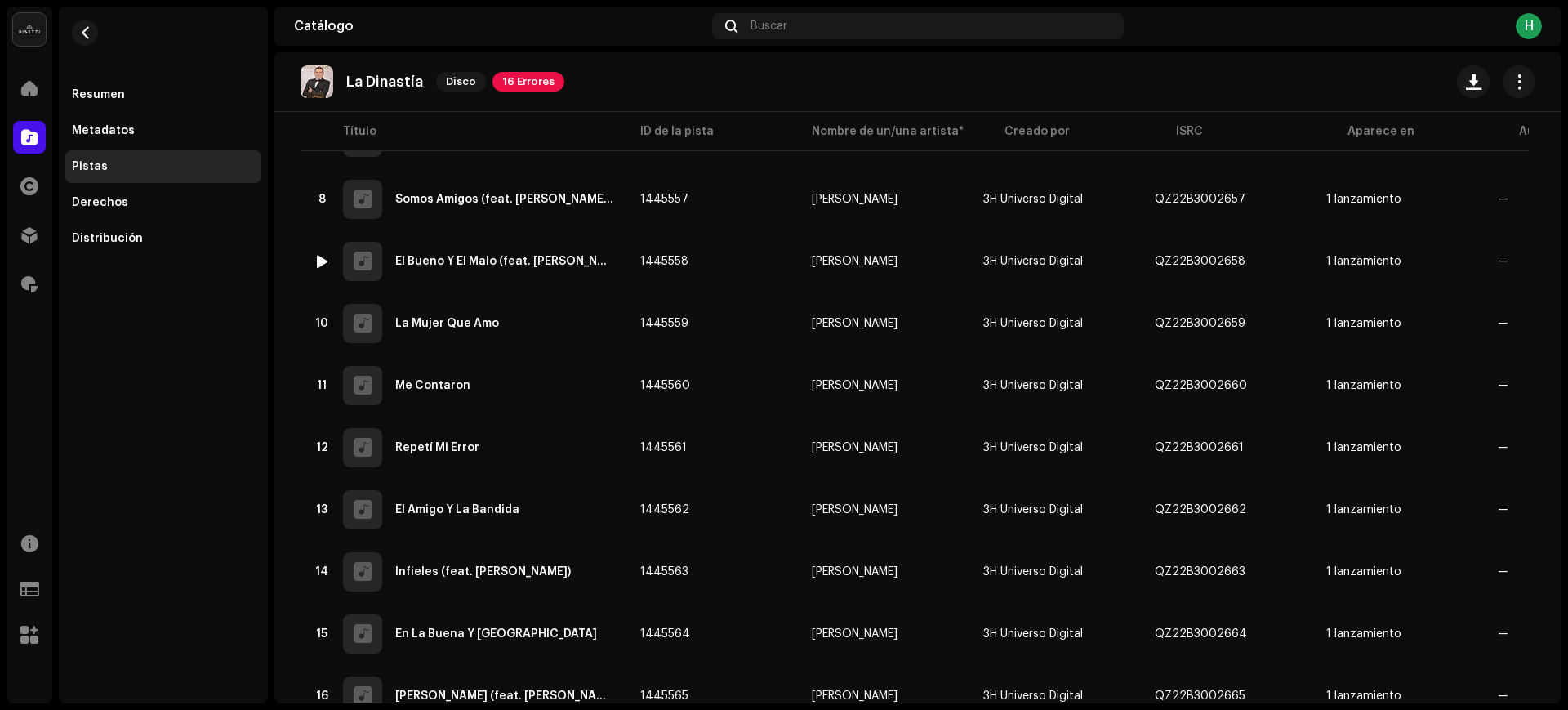
scroll to position [612, 0]
